Goal: Obtain resource: Obtain resource

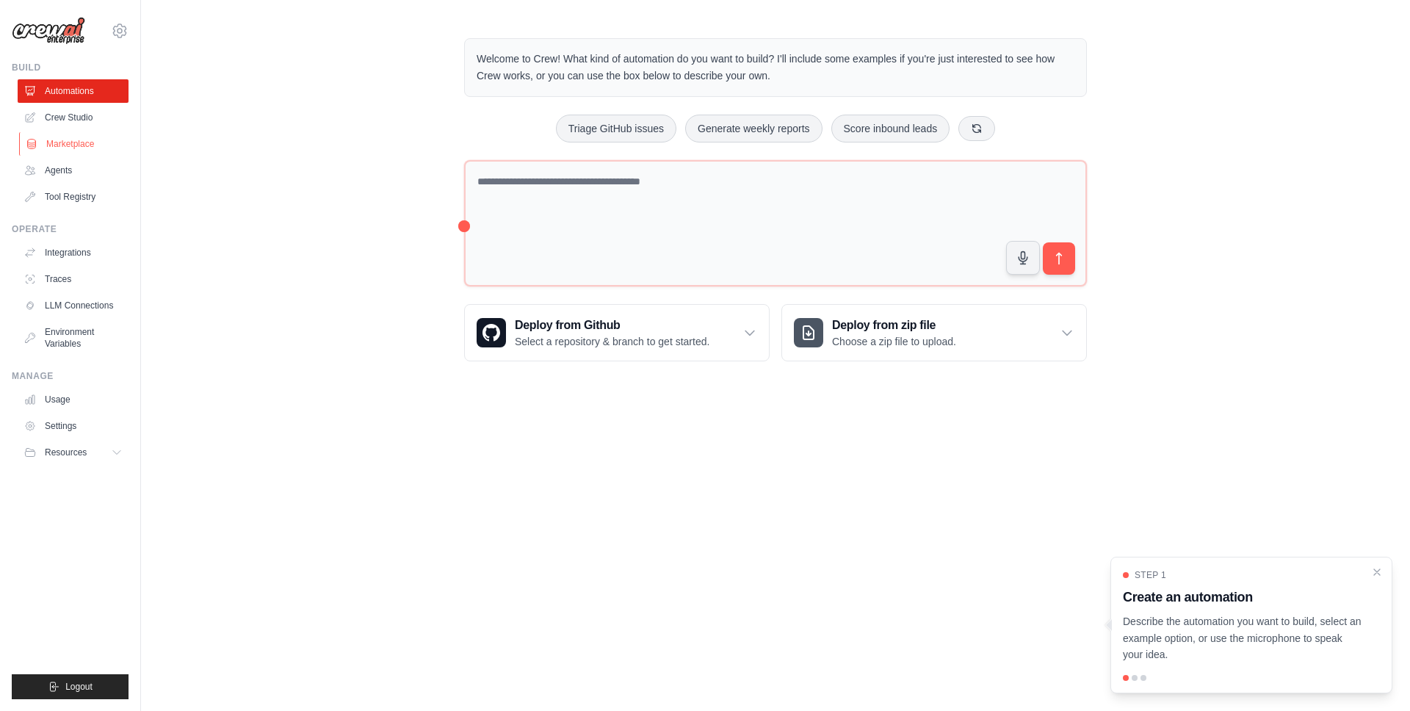
click at [58, 145] on link "Marketplace" at bounding box center [74, 143] width 111 height 23
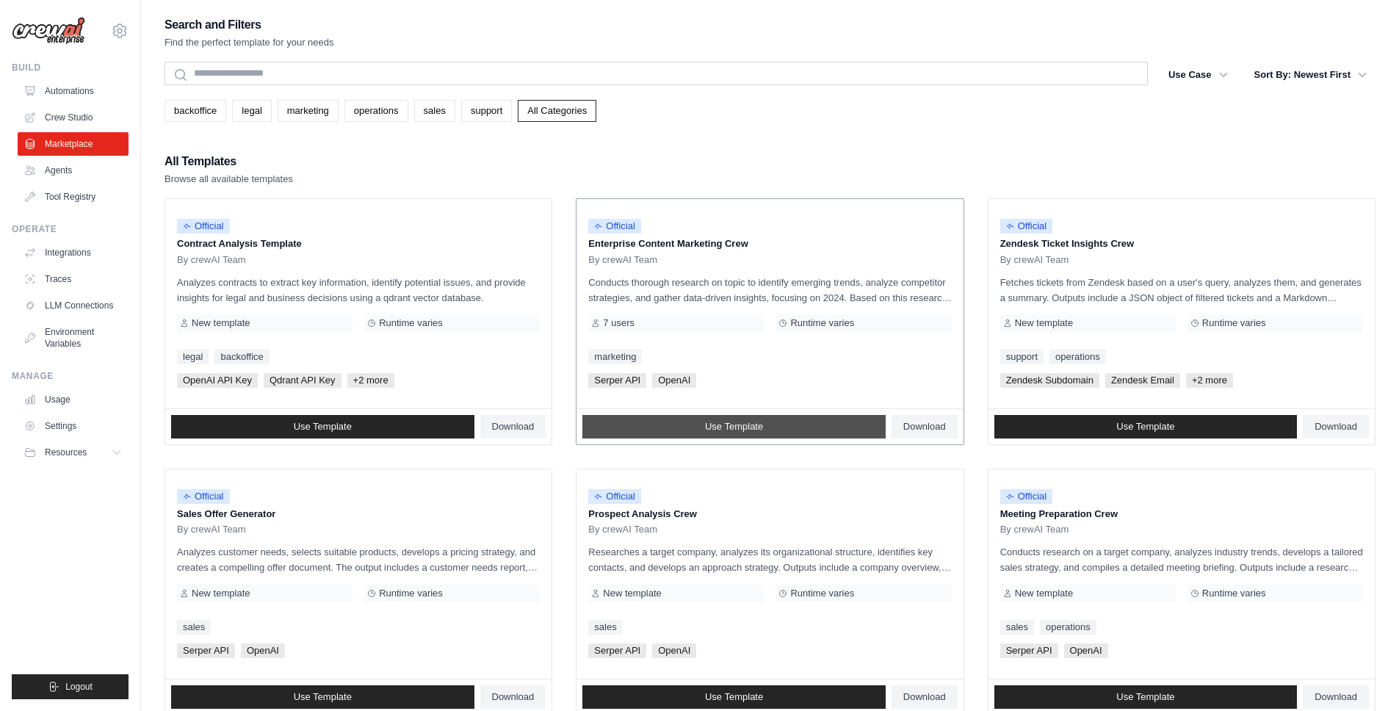
click at [699, 423] on link "Use Template" at bounding box center [733, 426] width 303 height 23
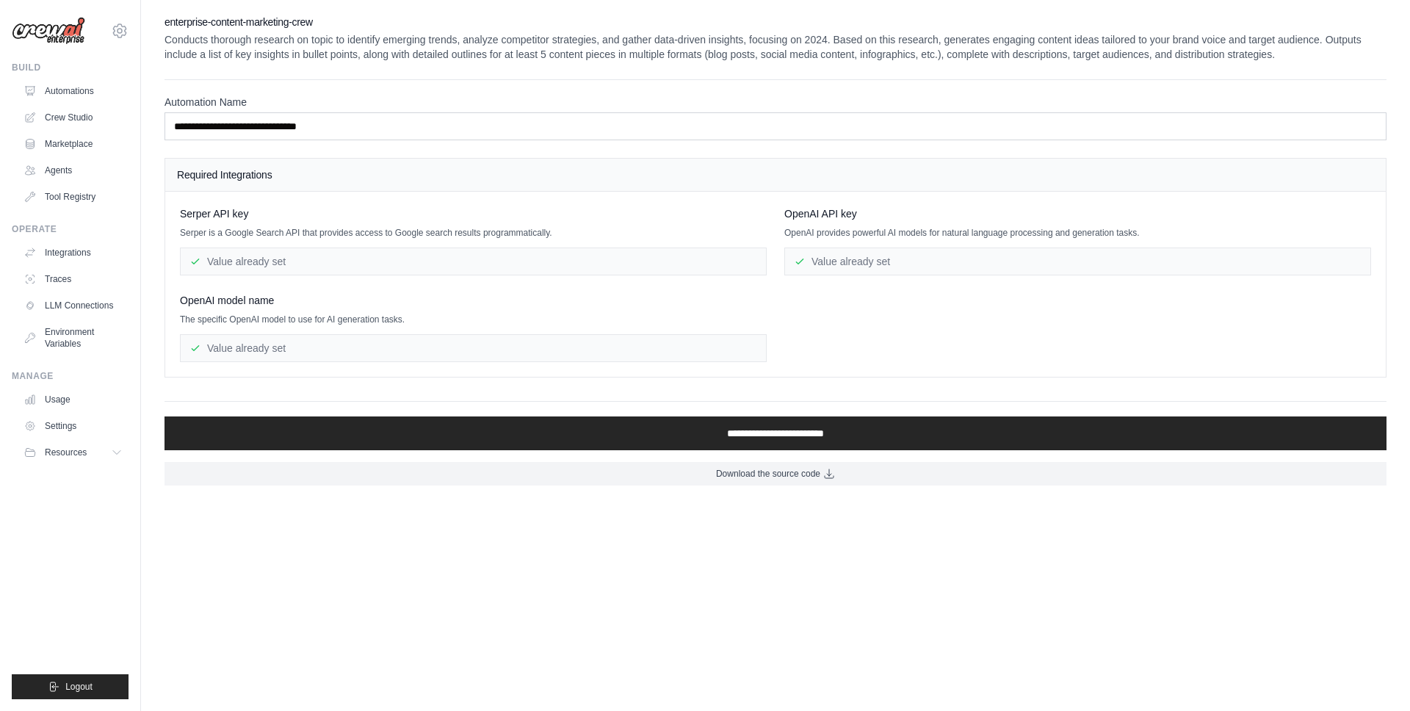
drag, startPoint x: 211, startPoint y: 261, endPoint x: 321, endPoint y: 261, distance: 109.4
click at [320, 261] on div "Value already set" at bounding box center [473, 261] width 587 height 28
click at [322, 261] on div "Value already set" at bounding box center [473, 261] width 587 height 28
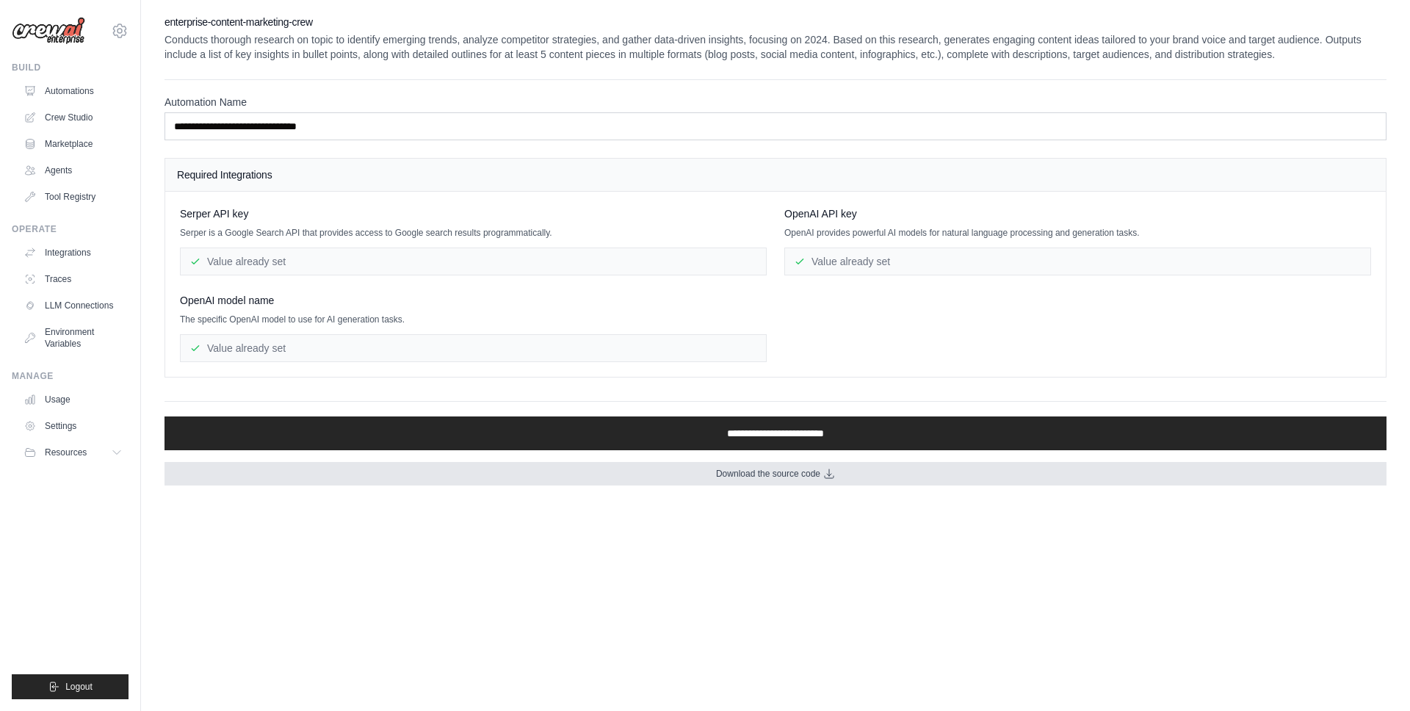
click at [621, 482] on link "Download the source code" at bounding box center [775, 473] width 1222 height 23
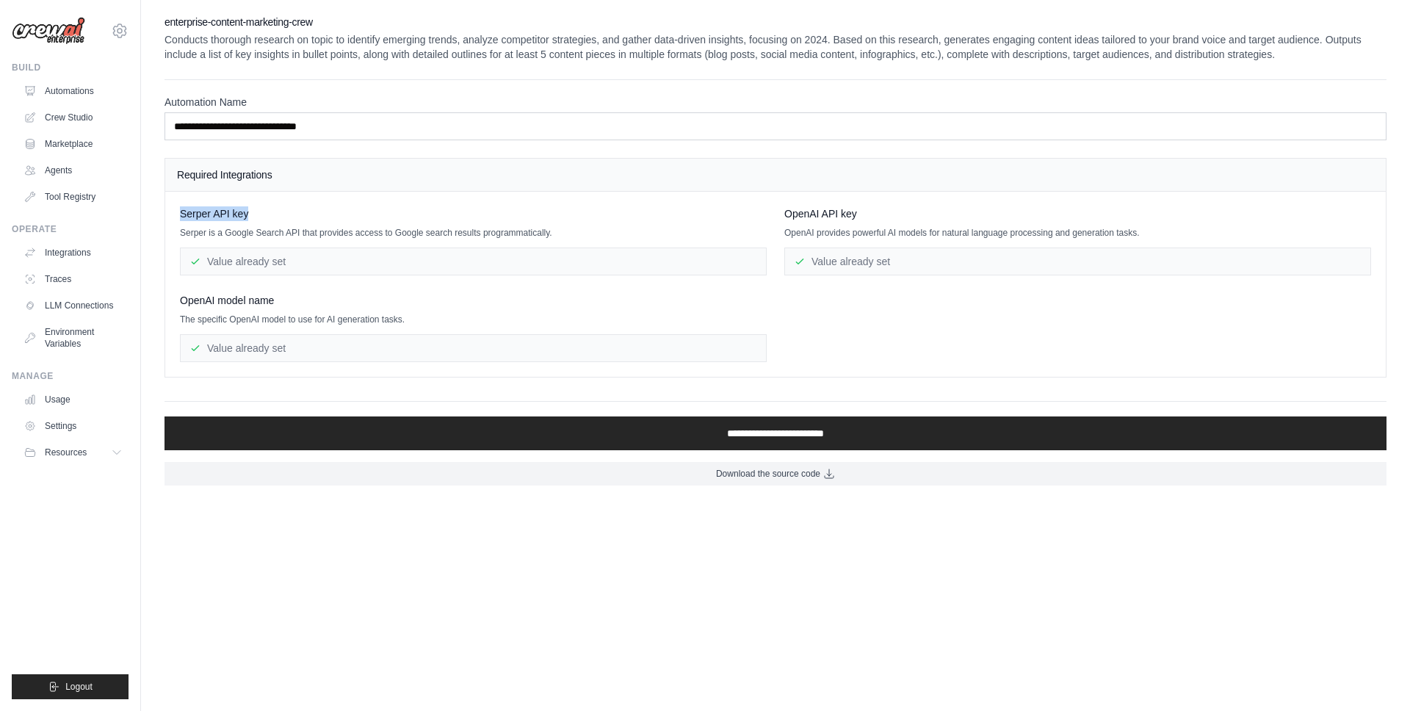
drag, startPoint x: 253, startPoint y: 216, endPoint x: 181, endPoint y: 214, distance: 71.2
click at [181, 214] on div "Serper API key" at bounding box center [473, 213] width 587 height 15
click at [181, 214] on span "Serper API key" at bounding box center [214, 213] width 68 height 15
drag, startPoint x: 184, startPoint y: 302, endPoint x: 244, endPoint y: 307, distance: 60.4
click at [244, 307] on span "OpenAI model name" at bounding box center [227, 300] width 94 height 15
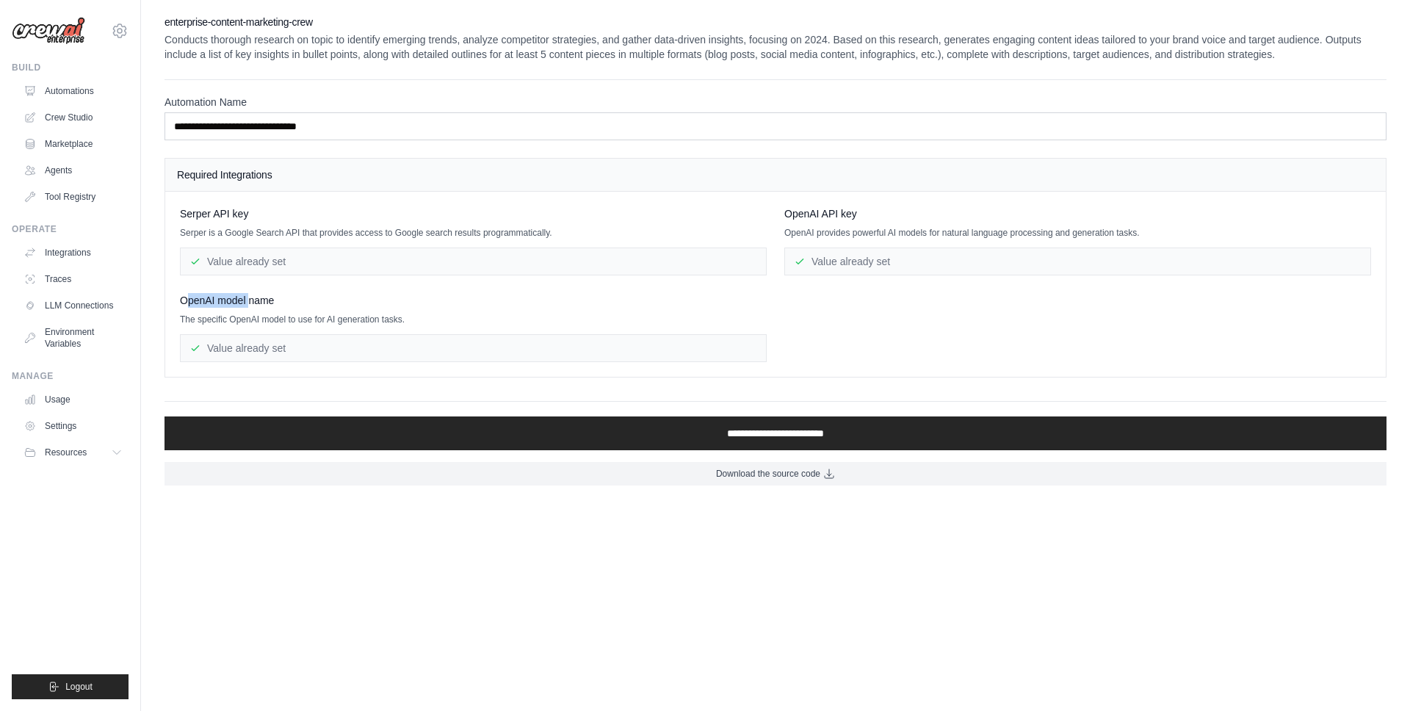
click at [244, 307] on span "OpenAI model name" at bounding box center [227, 300] width 94 height 15
drag, startPoint x: 239, startPoint y: 324, endPoint x: 367, endPoint y: 325, distance: 128.5
click at [368, 325] on div "OpenAI model name The specific OpenAI model to use for AI generation tasks. Val…" at bounding box center [473, 327] width 587 height 69
click at [366, 324] on p "The specific OpenAI model to use for AI generation tasks." at bounding box center [473, 320] width 587 height 12
drag, startPoint x: 432, startPoint y: 321, endPoint x: 207, endPoint y: 319, distance: 224.7
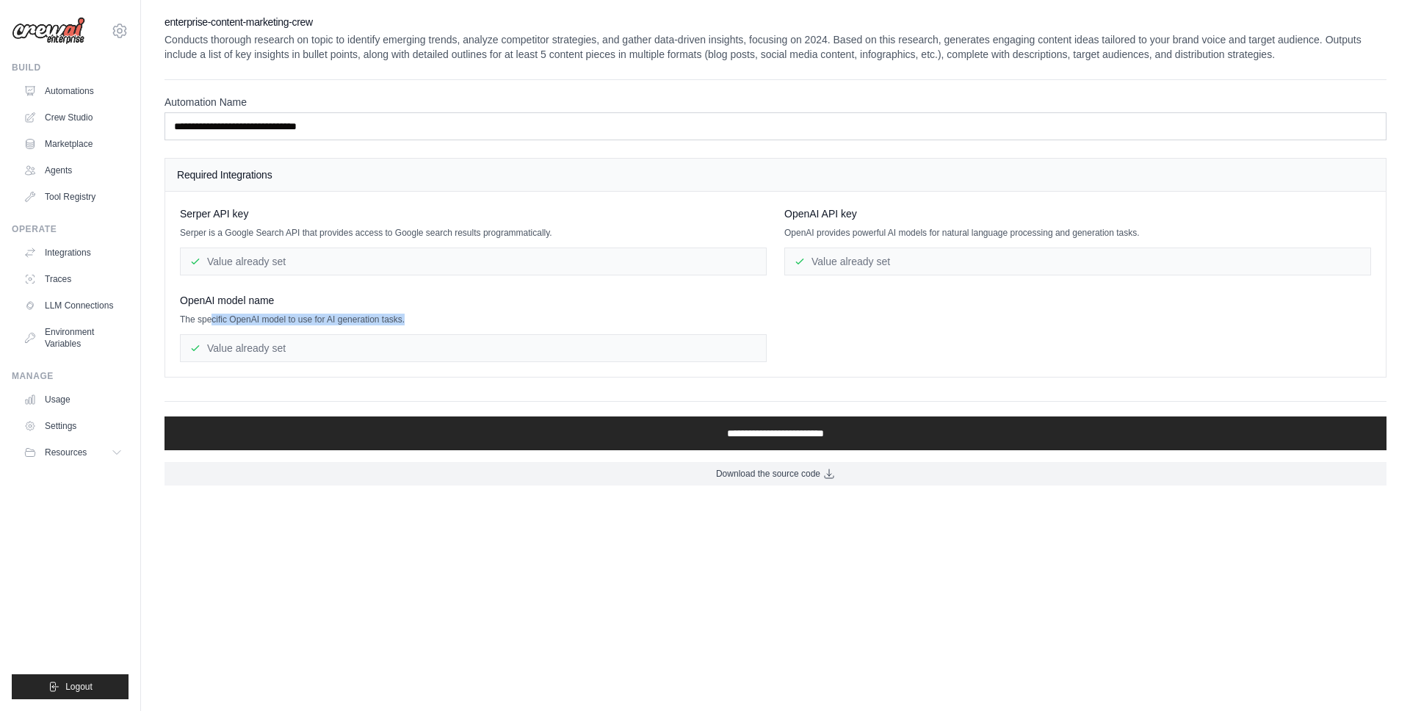
click at [208, 319] on p "The specific OpenAI model to use for AI generation tasks." at bounding box center [473, 320] width 587 height 12
drag, startPoint x: 207, startPoint y: 319, endPoint x: 437, endPoint y: 312, distance: 230.0
click at [209, 320] on p "The specific OpenAI model to use for AI generation tasks." at bounding box center [473, 320] width 587 height 12
drag, startPoint x: 809, startPoint y: 236, endPoint x: 914, endPoint y: 236, distance: 105.0
click at [914, 236] on p "OpenAI provides powerful AI models for natural language processing and generati…" at bounding box center [1077, 233] width 587 height 12
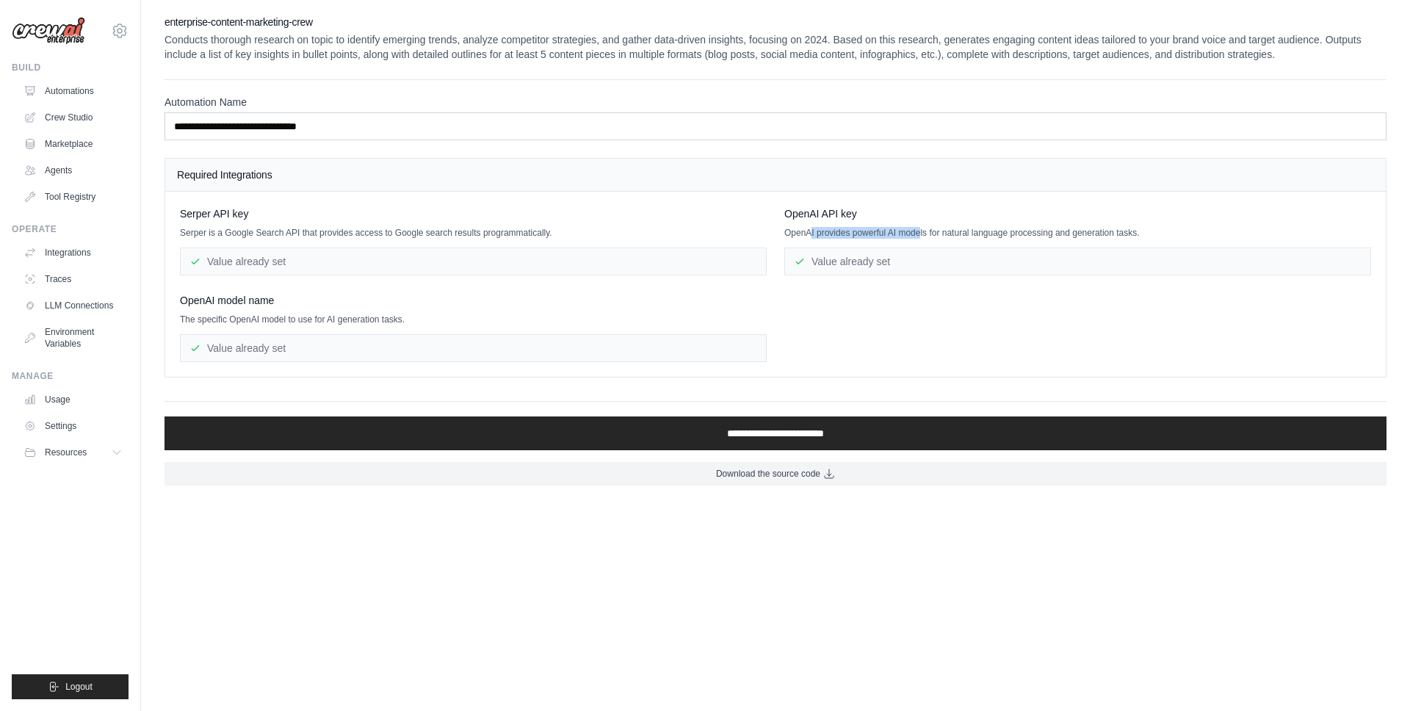
click at [914, 236] on p "OpenAI provides powerful AI models for natural language processing and generati…" at bounding box center [1077, 233] width 587 height 12
drag, startPoint x: 1060, startPoint y: 235, endPoint x: 706, endPoint y: 244, distance: 354.8
click at [706, 244] on div "Serper API key Serper is a Google Search API that provides access to Google sea…" at bounding box center [775, 284] width 1191 height 156
click at [706, 244] on div "[PERSON_NAME] API key [PERSON_NAME] is a Google Search API that provides access…" at bounding box center [473, 240] width 587 height 69
click at [839, 214] on span "OpenAI API key" at bounding box center [820, 213] width 73 height 15
